Goal: Navigation & Orientation: Find specific page/section

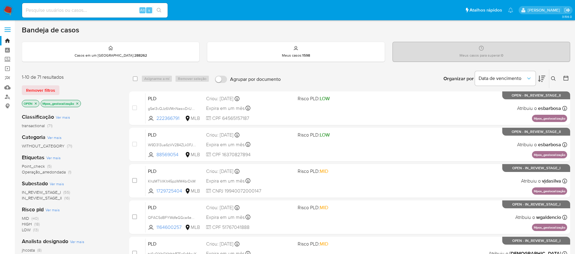
click at [9, 8] on img at bounding box center [8, 10] width 10 height 10
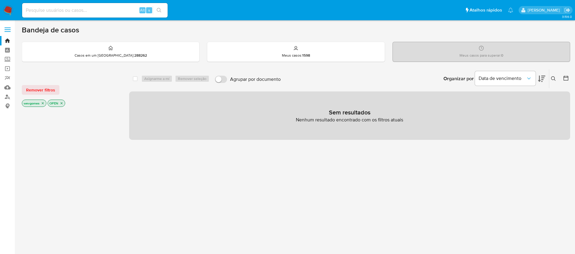
click at [6, 14] on img at bounding box center [8, 10] width 10 height 10
